Goal: Contribute content: Contribute content

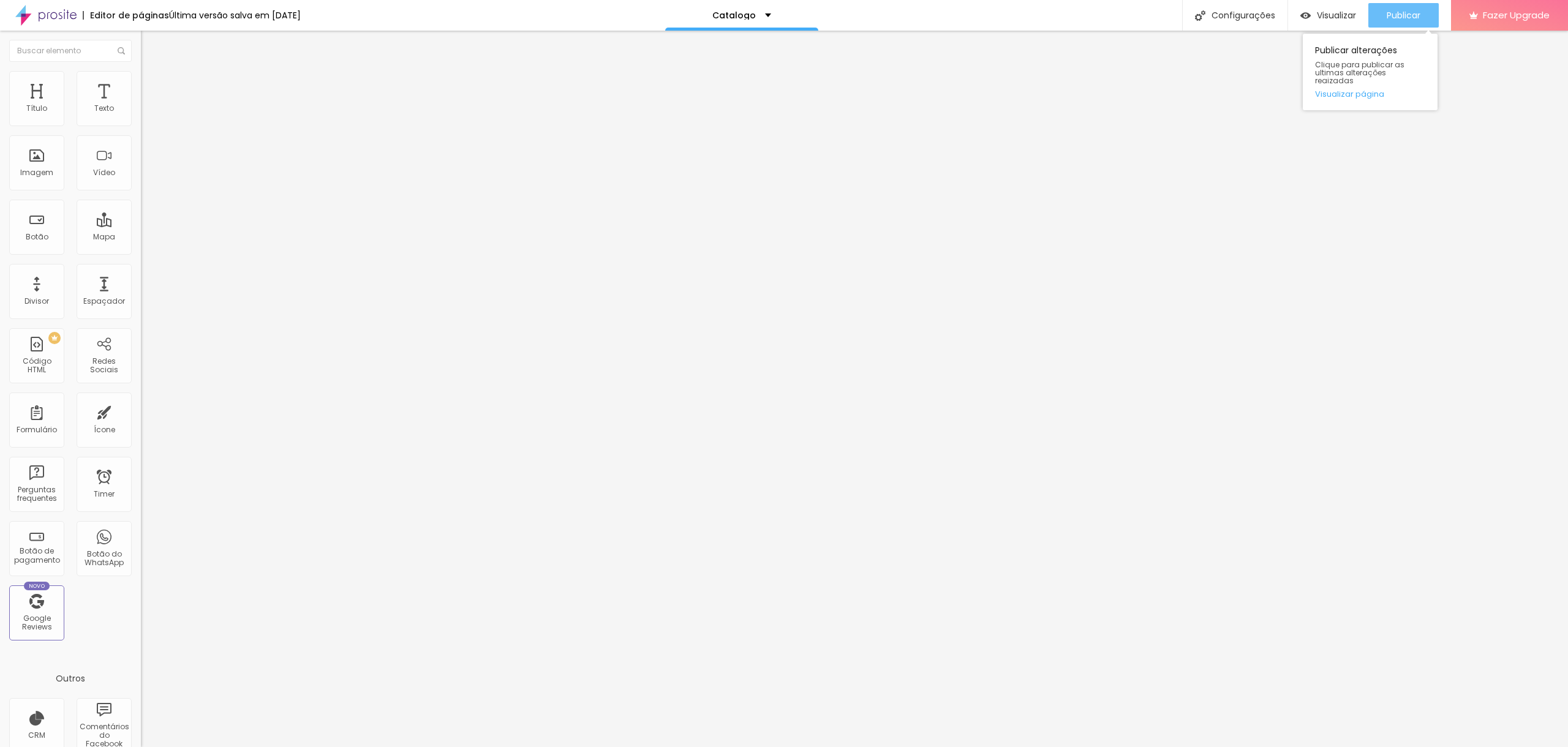
click at [1405, 11] on span "Publicar" at bounding box center [1404, 15] width 34 height 10
click at [141, 105] on span "Trocar imagem" at bounding box center [174, 100] width 67 height 11
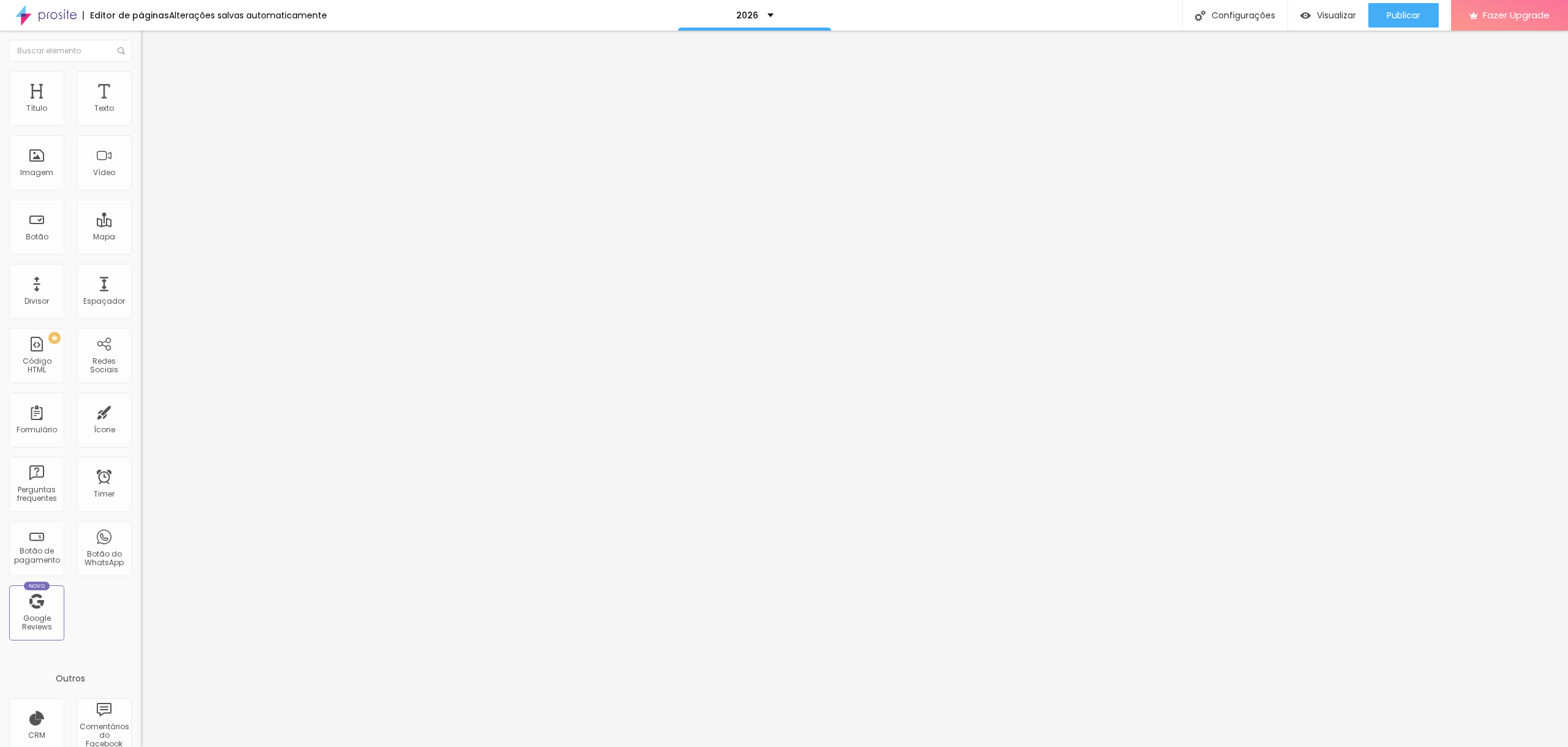
click at [1405, 16] on span "Publicar" at bounding box center [1404, 15] width 34 height 10
click at [1328, 11] on span "Visualizar" at bounding box center [1336, 15] width 39 height 10
click at [1418, 11] on span "Publicar" at bounding box center [1404, 15] width 34 height 10
